Goal: Task Accomplishment & Management: Use online tool/utility

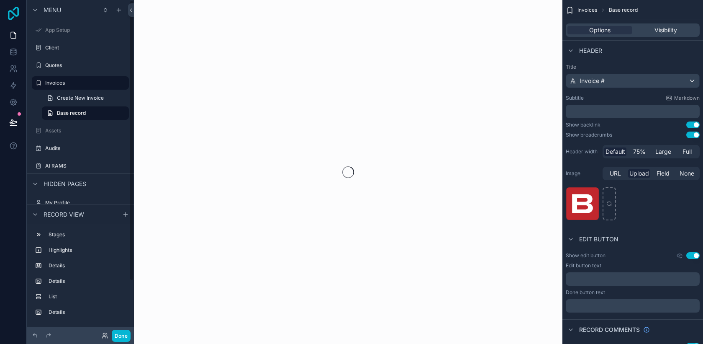
click at [16, 17] on icon at bounding box center [13, 13] width 17 height 13
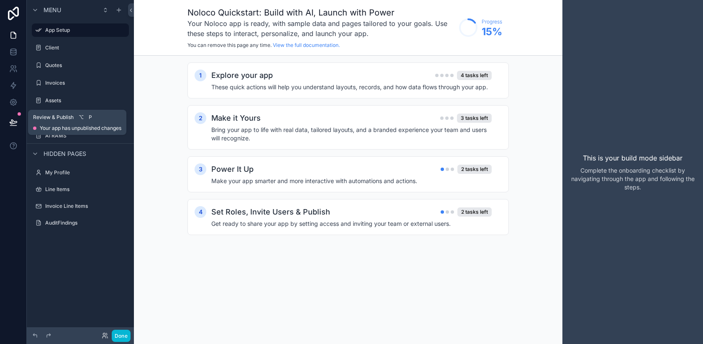
click at [15, 123] on icon at bounding box center [13, 122] width 8 height 8
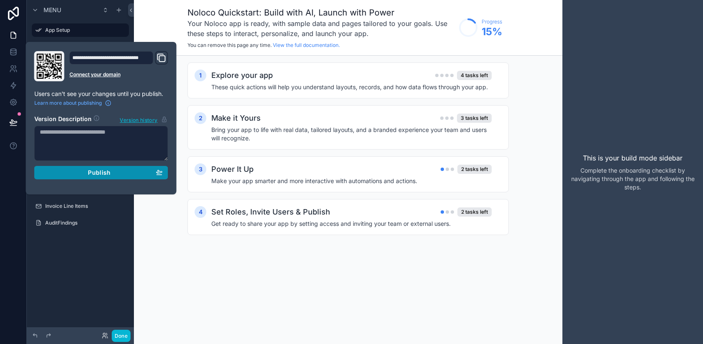
click at [65, 171] on div "Publish" at bounding box center [101, 173] width 123 height 8
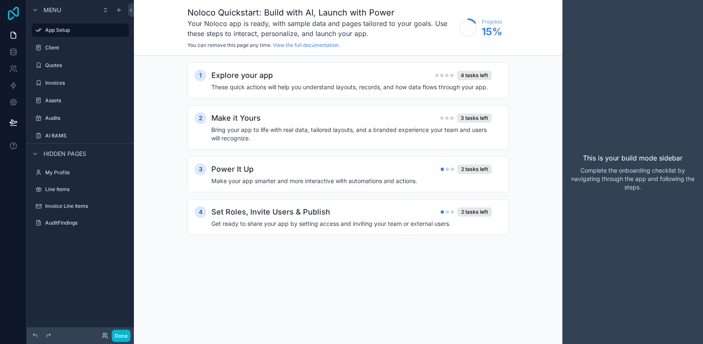
click at [11, 15] on icon at bounding box center [13, 13] width 17 height 13
click at [13, 9] on icon at bounding box center [13, 13] width 17 height 13
